Goal: Task Accomplishment & Management: Manage account settings

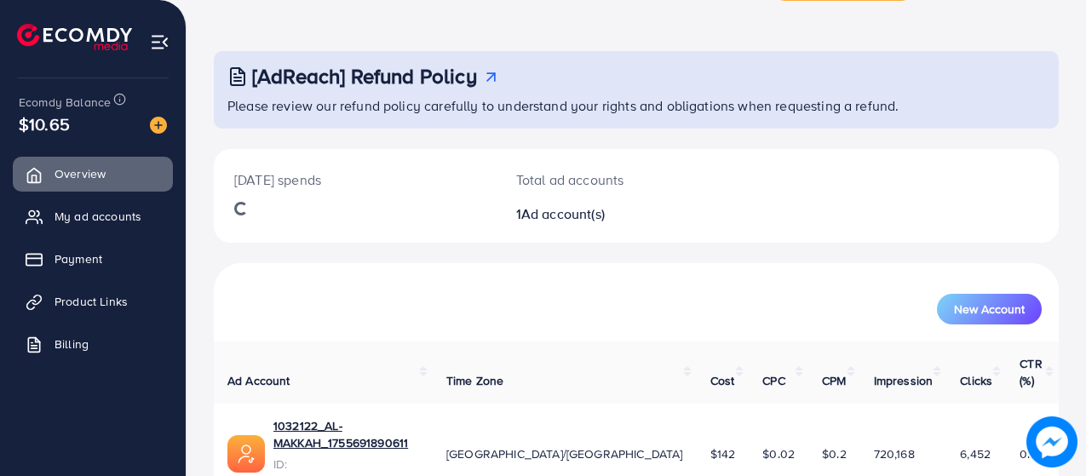
scroll to position [103, 0]
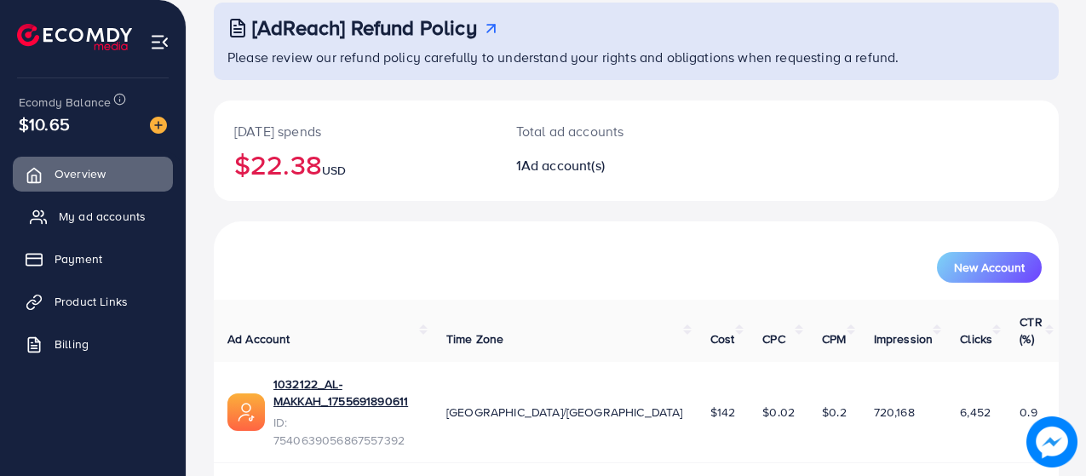
click at [86, 219] on span "My ad accounts" at bounding box center [102, 216] width 87 height 17
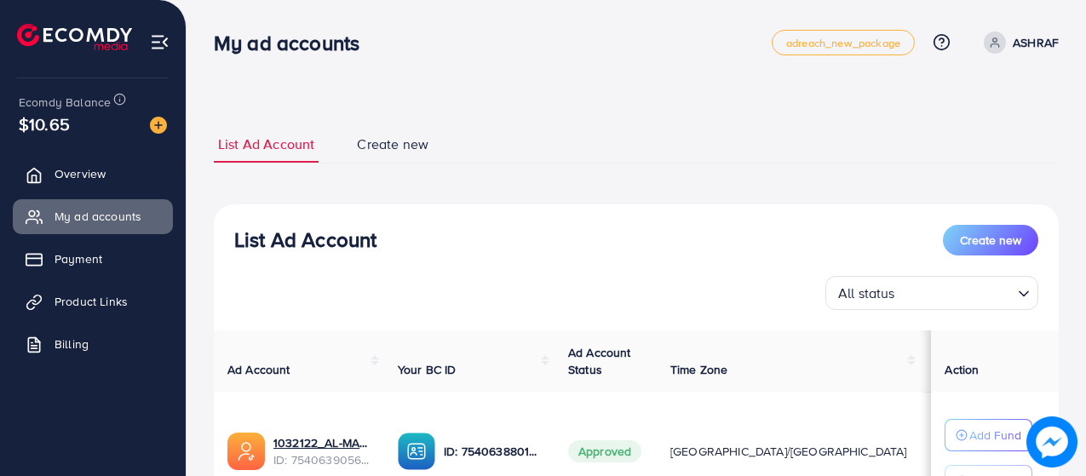
select select
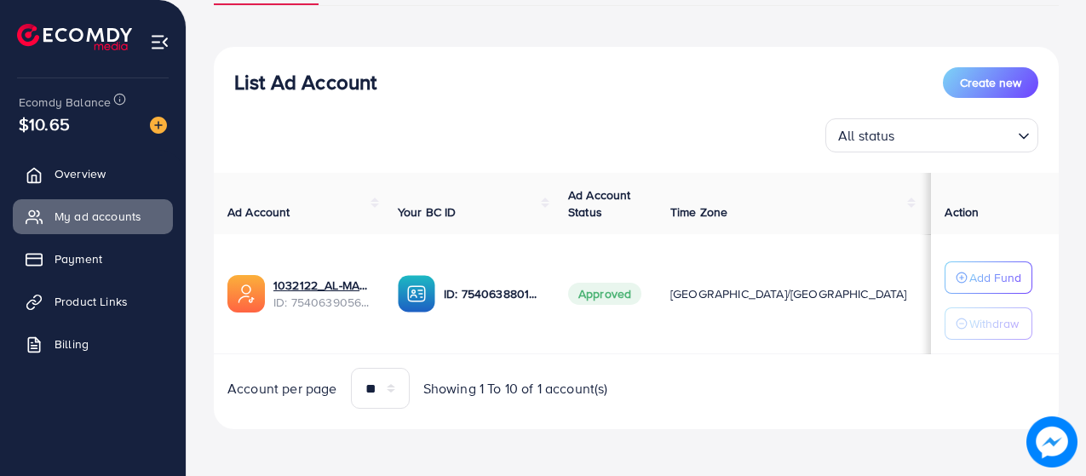
scroll to position [158, 0]
click at [1000, 79] on span "Create new" at bounding box center [990, 81] width 61 height 17
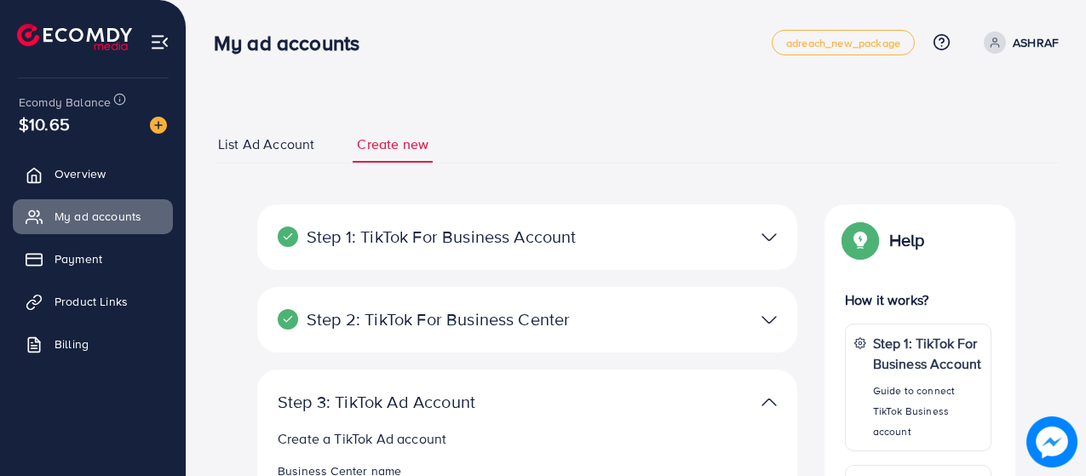
click at [249, 140] on span "List Ad Account" at bounding box center [266, 145] width 96 height 20
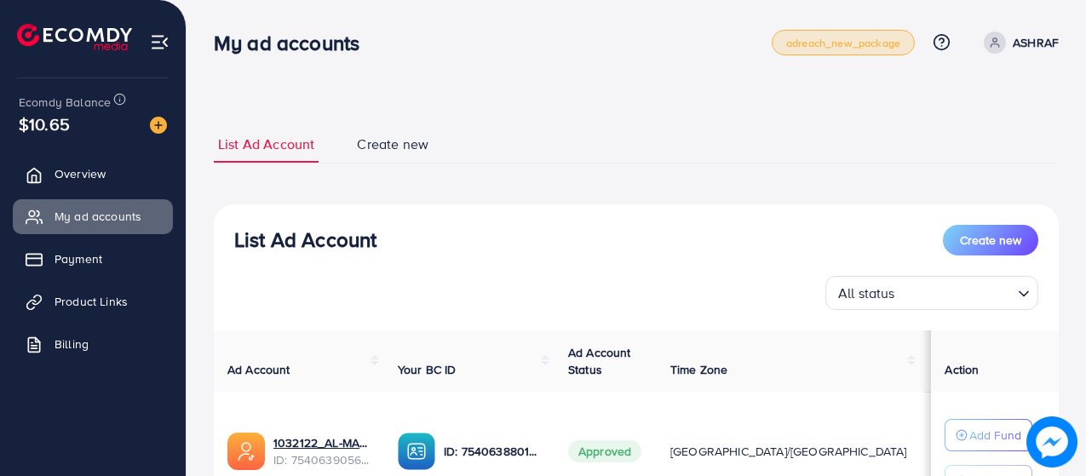
click at [796, 48] on span "adreach_new_package" at bounding box center [843, 42] width 114 height 11
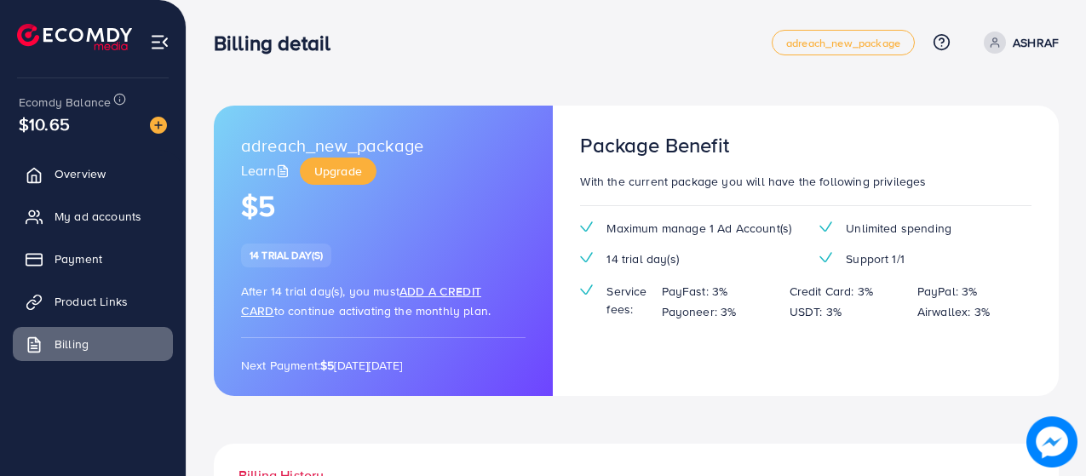
click at [677, 396] on div "Package Benefit With the current package you will have the following privileges…" at bounding box center [806, 251] width 506 height 290
click at [95, 222] on span "My ad accounts" at bounding box center [102, 216] width 87 height 17
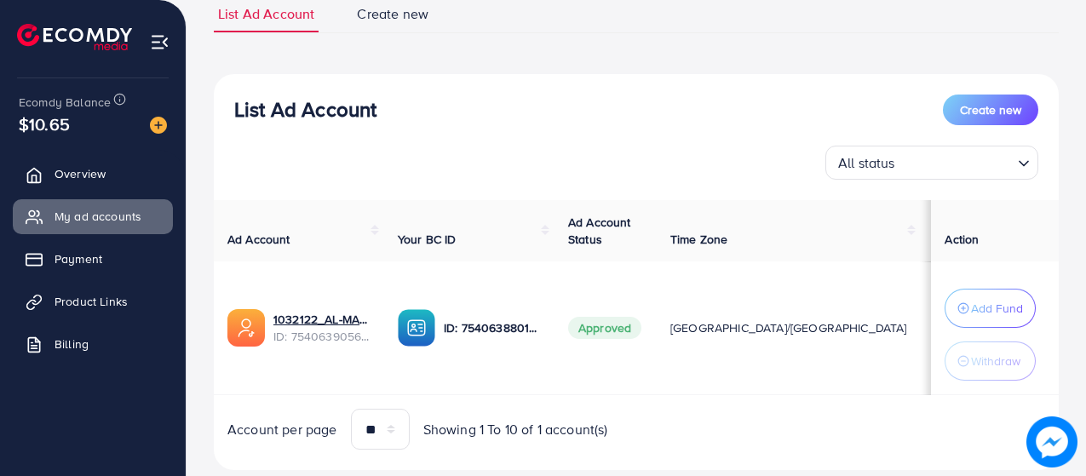
scroll to position [170, 0]
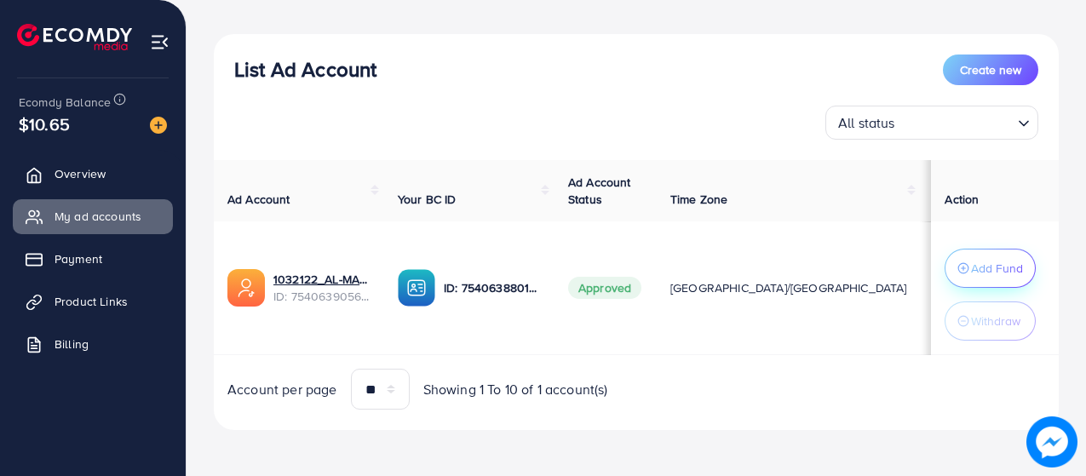
click at [992, 261] on p "Add Fund" at bounding box center [997, 268] width 52 height 20
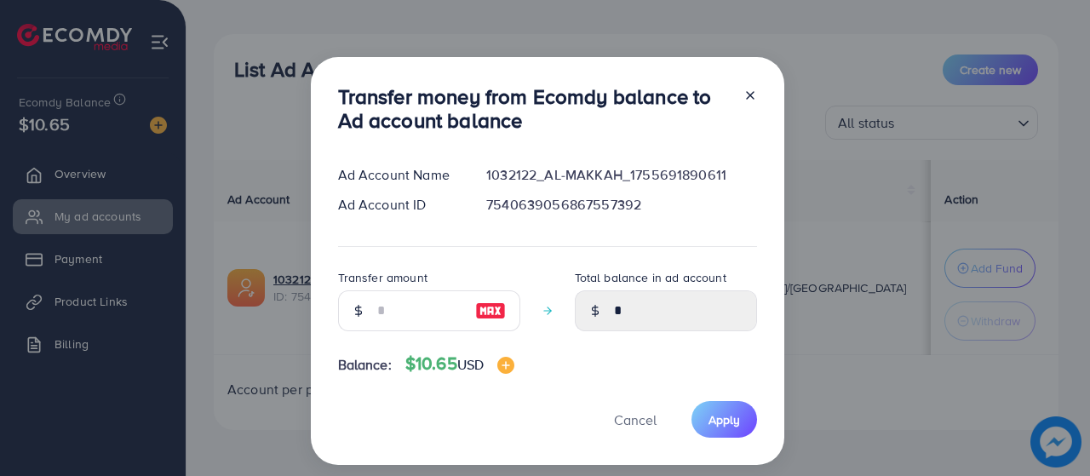
click at [495, 313] on img at bounding box center [490, 311] width 31 height 20
type input "**"
type input "*****"
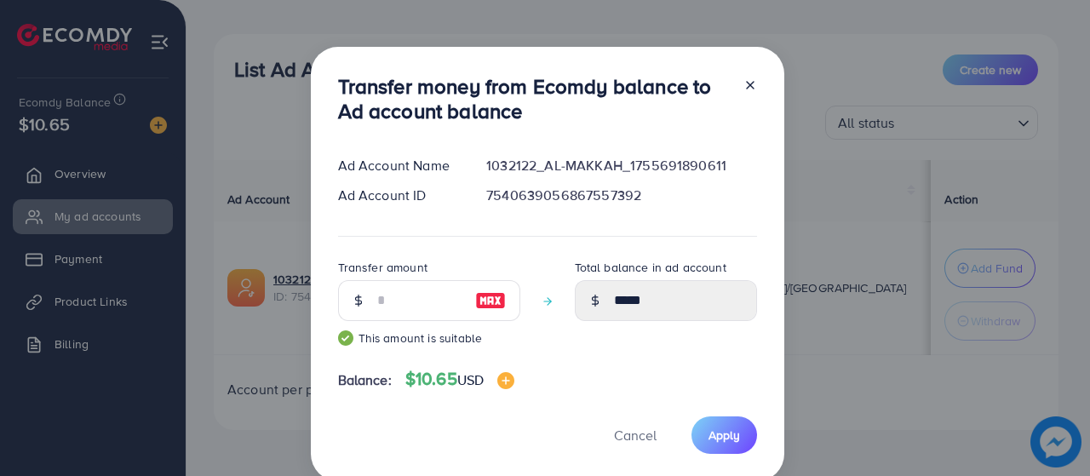
click at [479, 307] on img at bounding box center [490, 300] width 31 height 20
click at [479, 303] on img at bounding box center [490, 300] width 31 height 20
click at [437, 300] on input "**" at bounding box center [419, 300] width 85 height 41
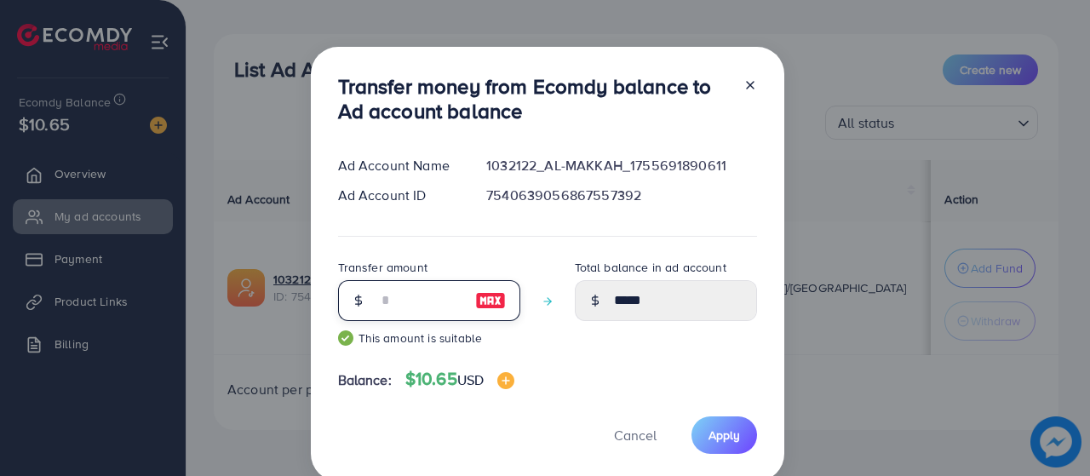
type input "**"
click at [492, 306] on img at bounding box center [490, 300] width 31 height 20
click at [734, 444] on button "Apply" at bounding box center [724, 434] width 66 height 37
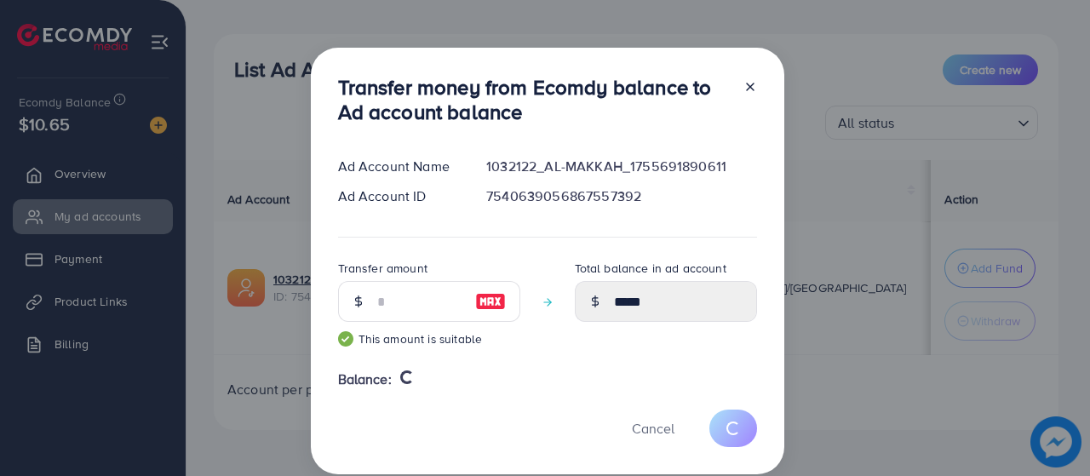
type input "*"
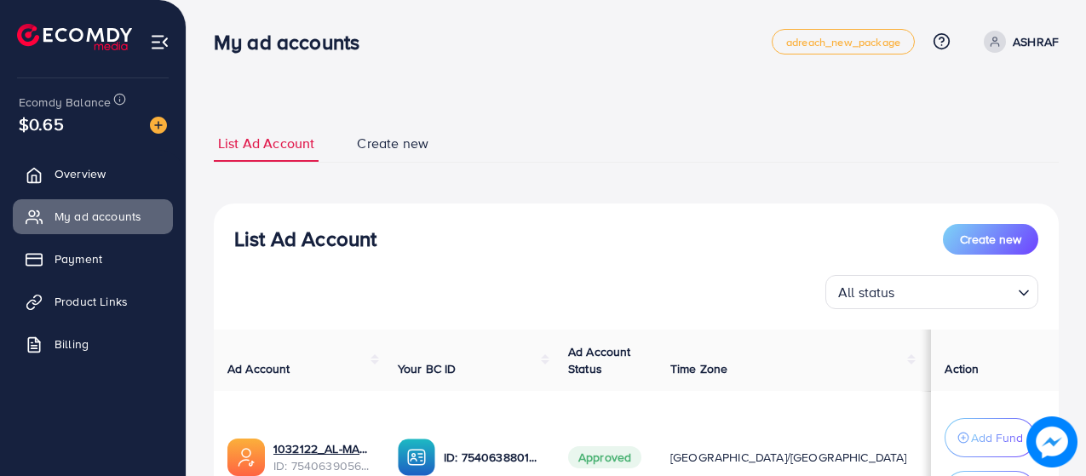
scroll to position [0, 0]
click at [167, 120] on div "Ecomdy Balance $0.65" at bounding box center [93, 114] width 158 height 72
click at [158, 127] on img at bounding box center [158, 125] width 17 height 17
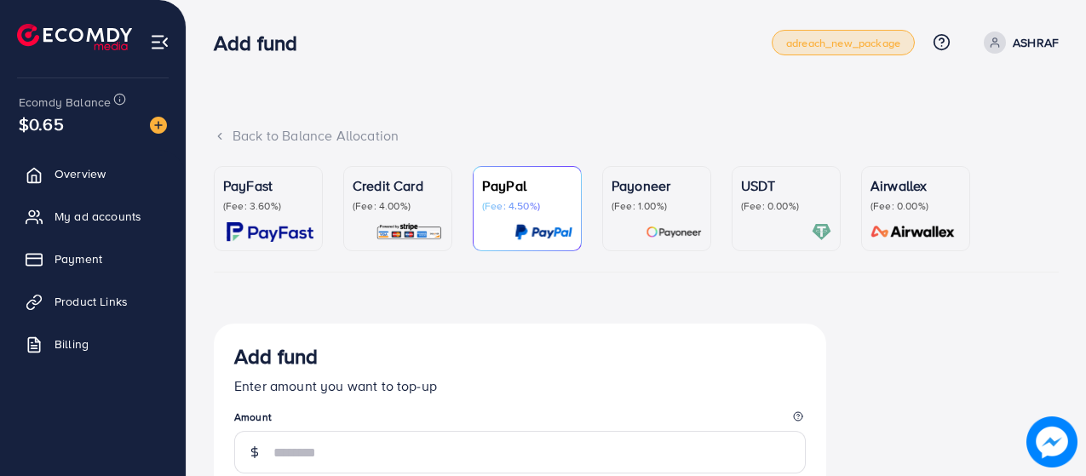
click at [849, 42] on span "adreach_new_package" at bounding box center [843, 42] width 114 height 11
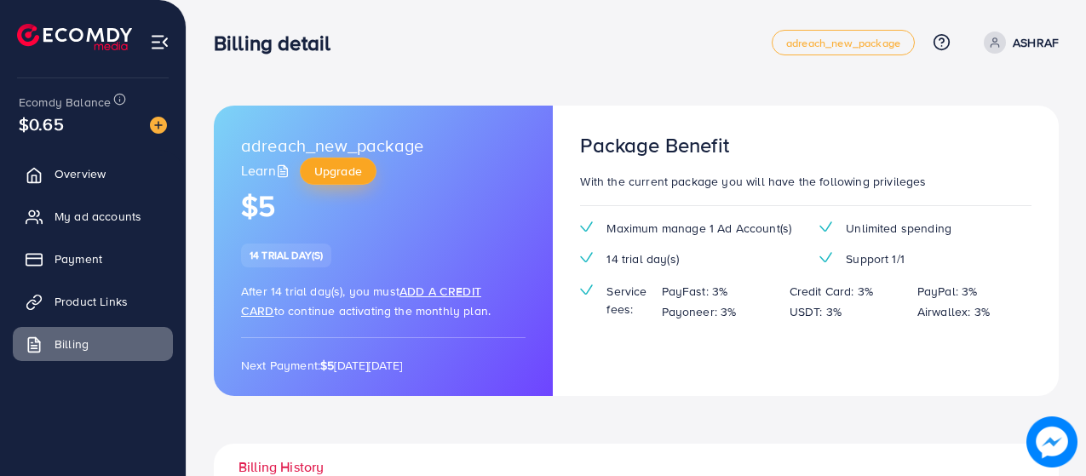
click at [330, 175] on span "Upgrade" at bounding box center [338, 171] width 48 height 17
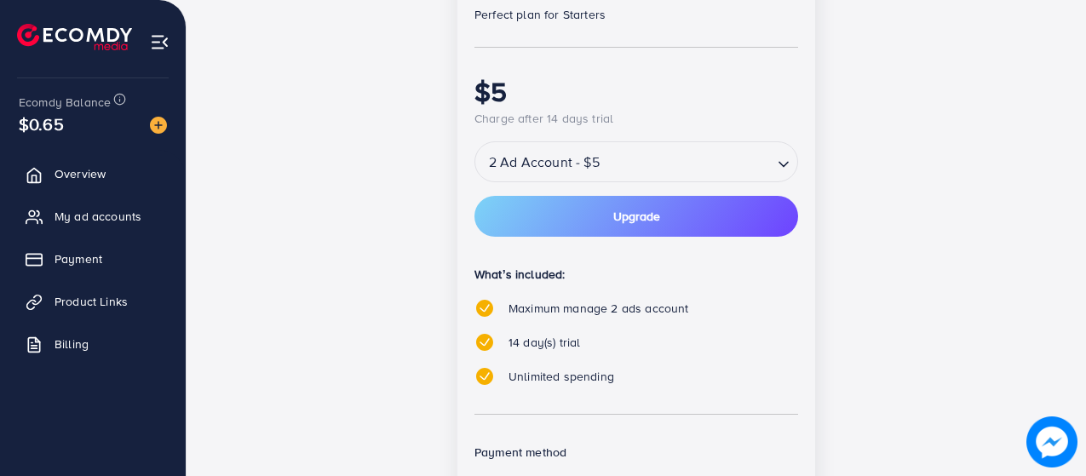
scroll to position [341, 0]
click at [635, 165] on input "Search for option" at bounding box center [624, 163] width 294 height 30
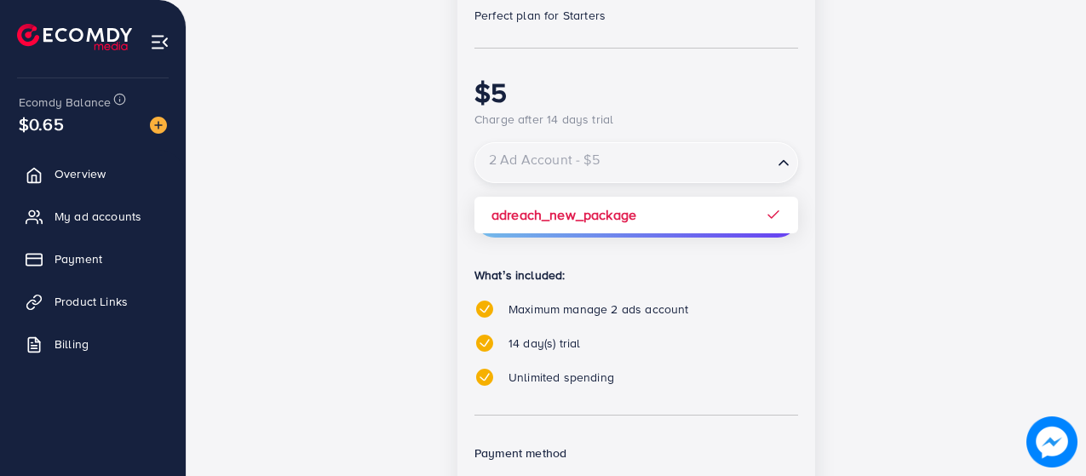
click at [634, 165] on input "Search for option" at bounding box center [624, 163] width 294 height 30
click at [829, 116] on div "14 day(s) free trial Partnership Member Perfect plan for Starters $5 Charge aft…" at bounding box center [636, 263] width 736 height 705
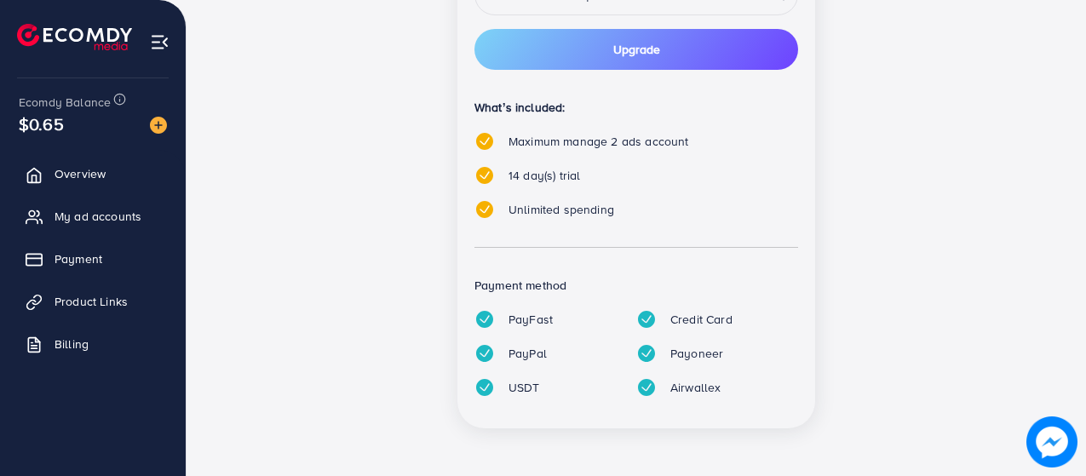
scroll to position [0, 0]
